Goal: Task Accomplishment & Management: Use online tool/utility

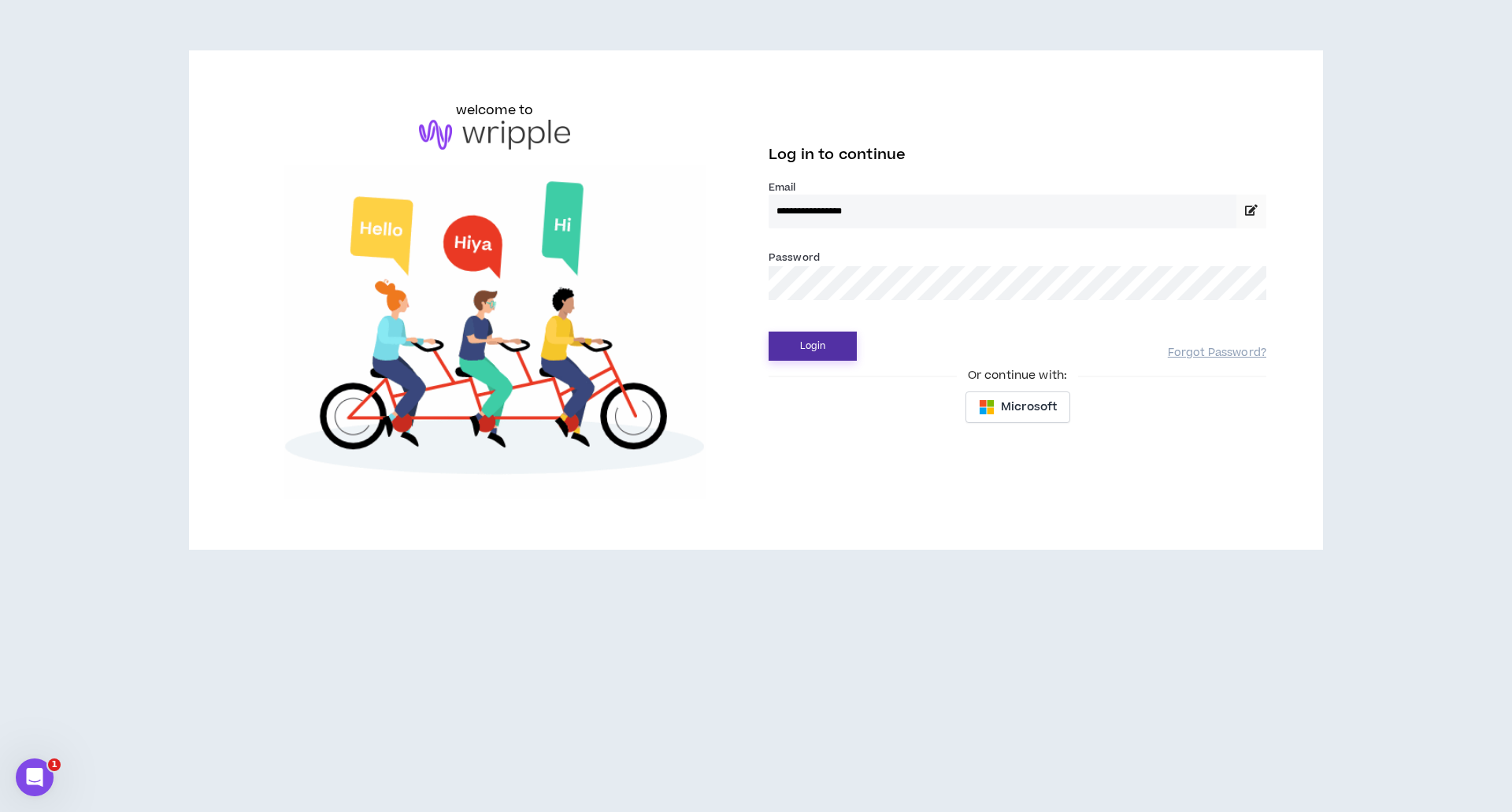
click at [822, 351] on button "Login" at bounding box center [813, 346] width 88 height 29
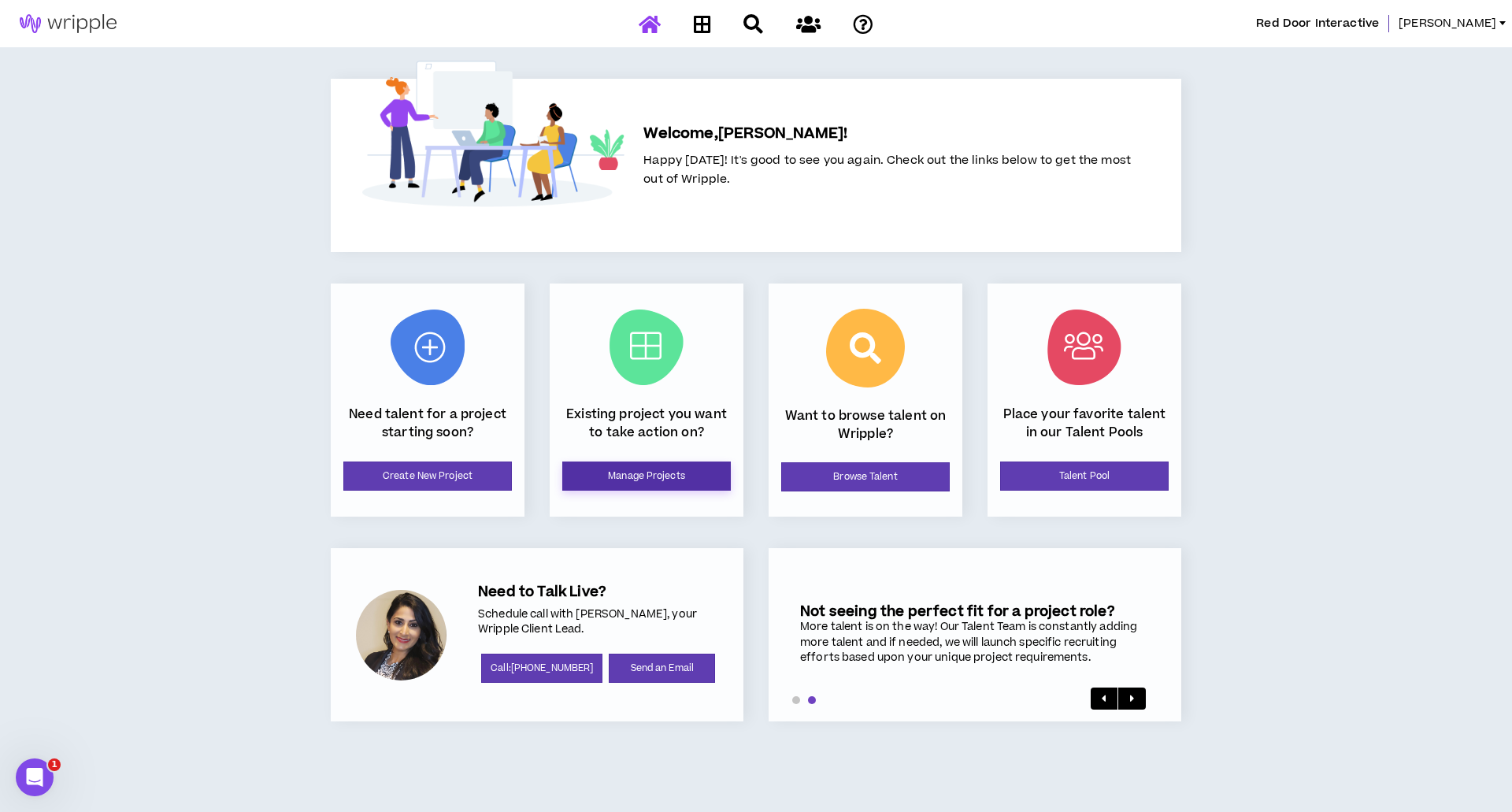
click at [639, 477] on link "Manage Projects" at bounding box center [647, 476] width 169 height 29
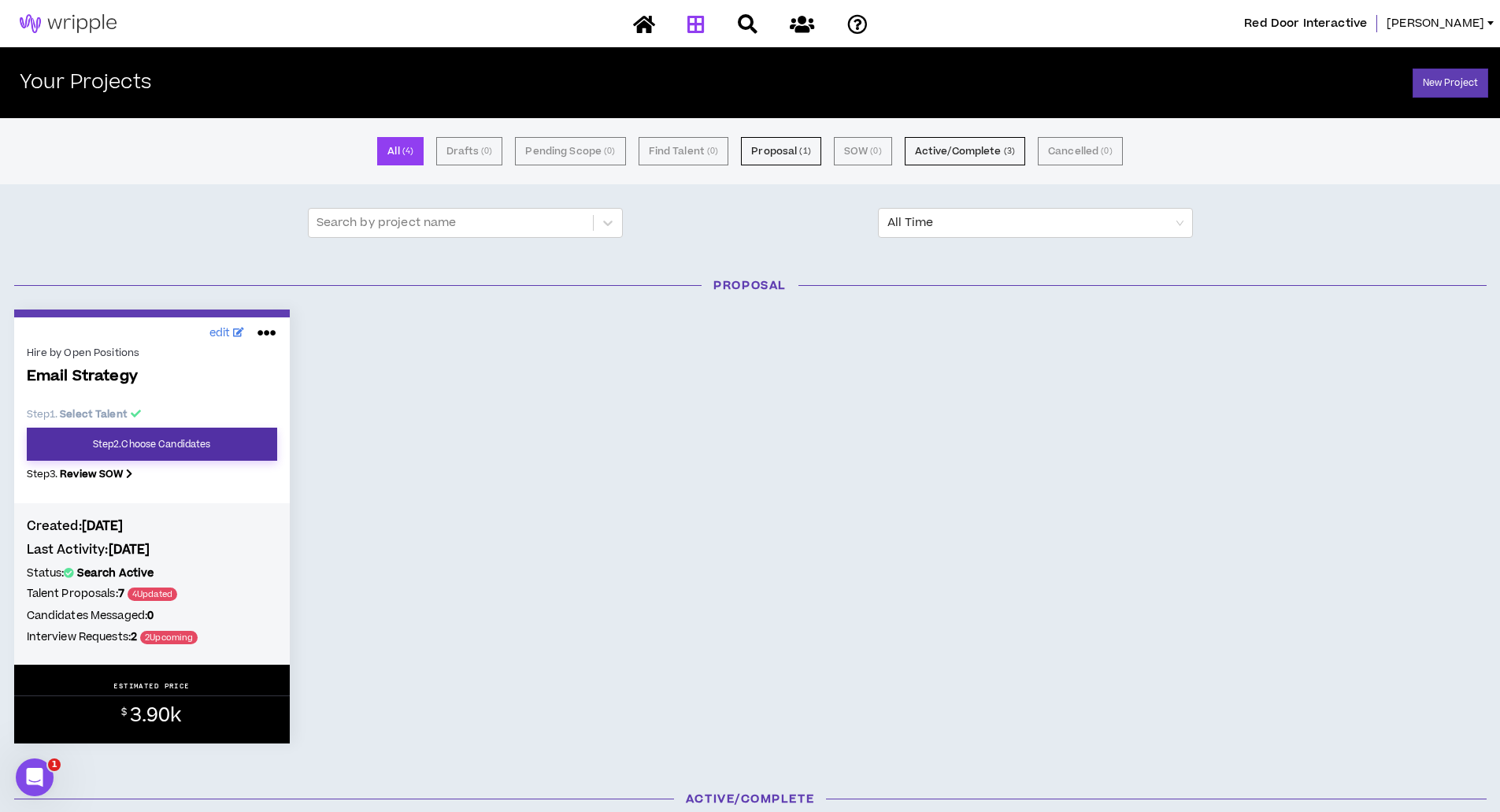
click at [208, 441] on link "Step 2 . Choose Candidates" at bounding box center [152, 445] width 251 height 33
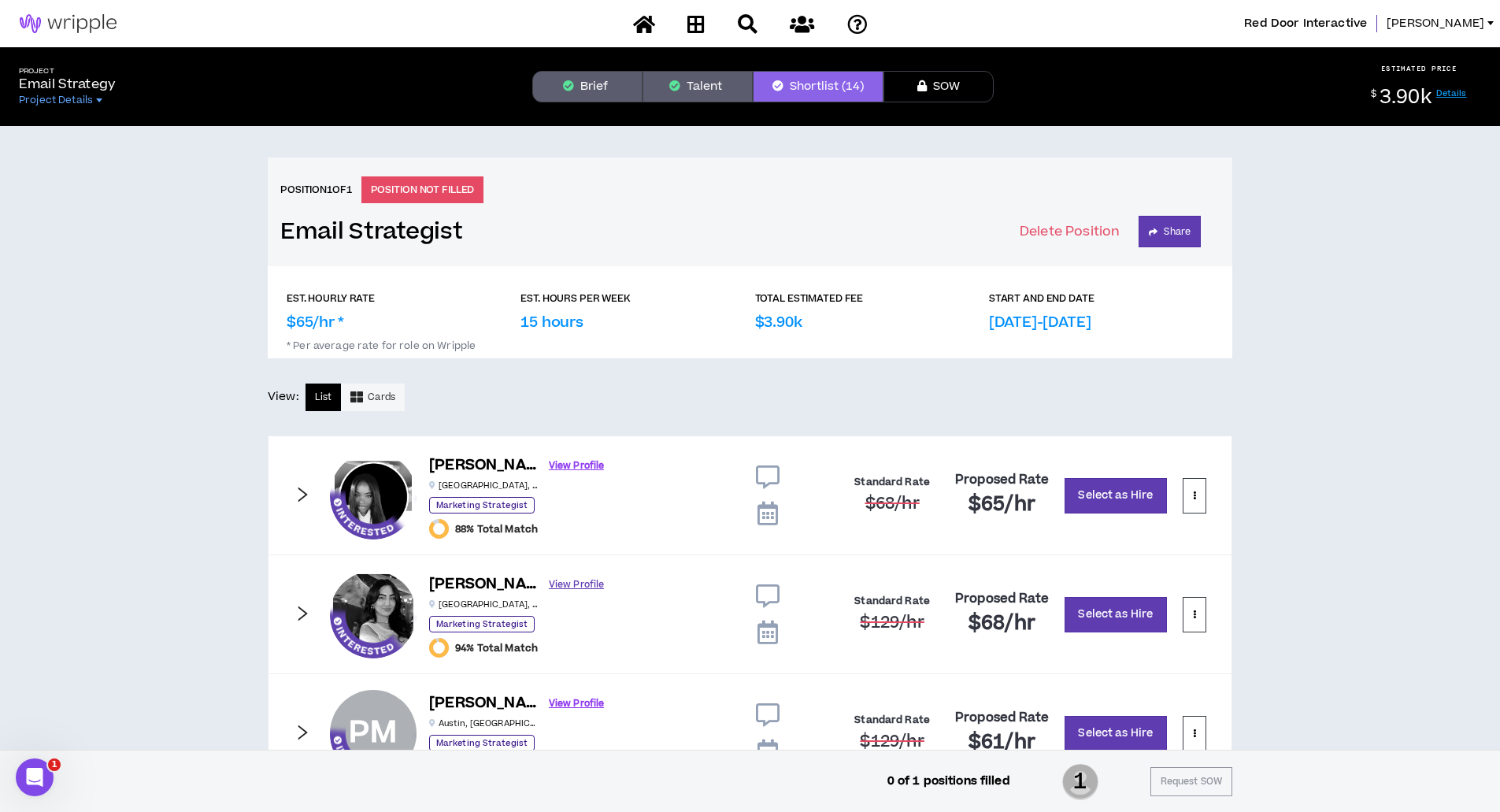
click at [549, 585] on link "View Profile" at bounding box center [576, 585] width 55 height 28
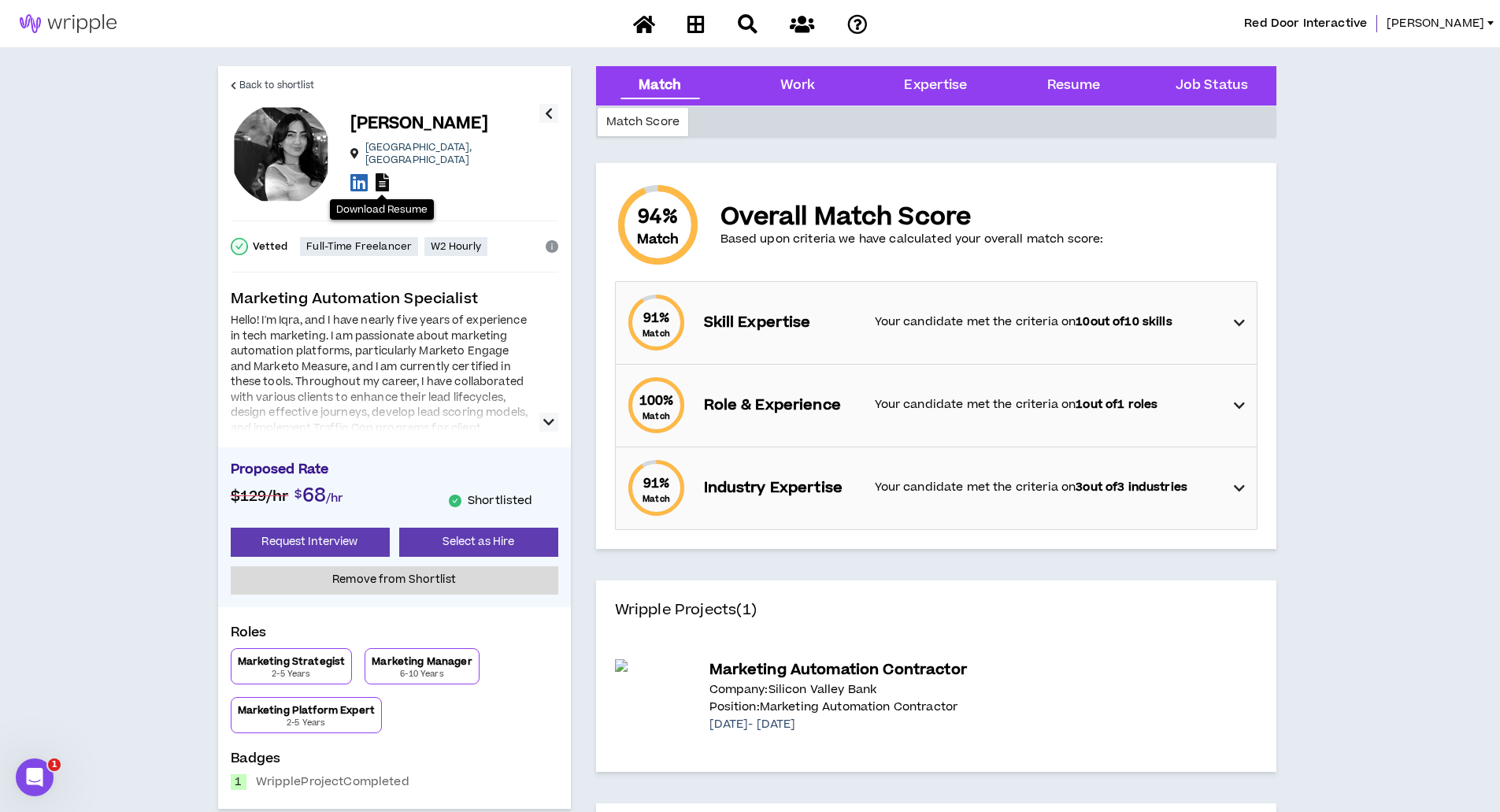
click at [385, 173] on icon at bounding box center [382, 182] width 14 height 18
